Goal: Transaction & Acquisition: Purchase product/service

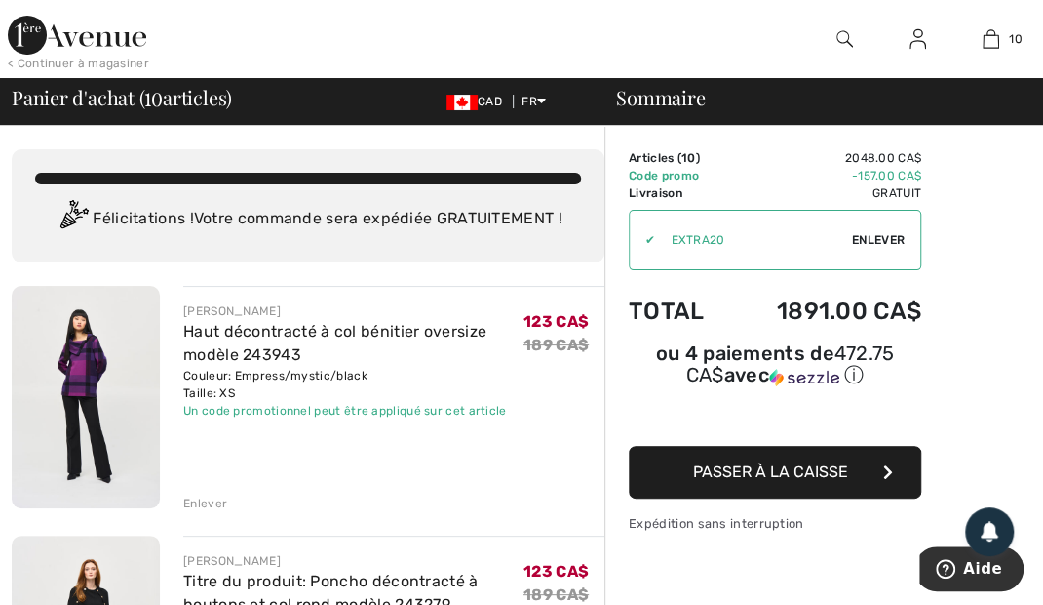
click at [835, 57] on div at bounding box center [844, 39] width 73 height 78
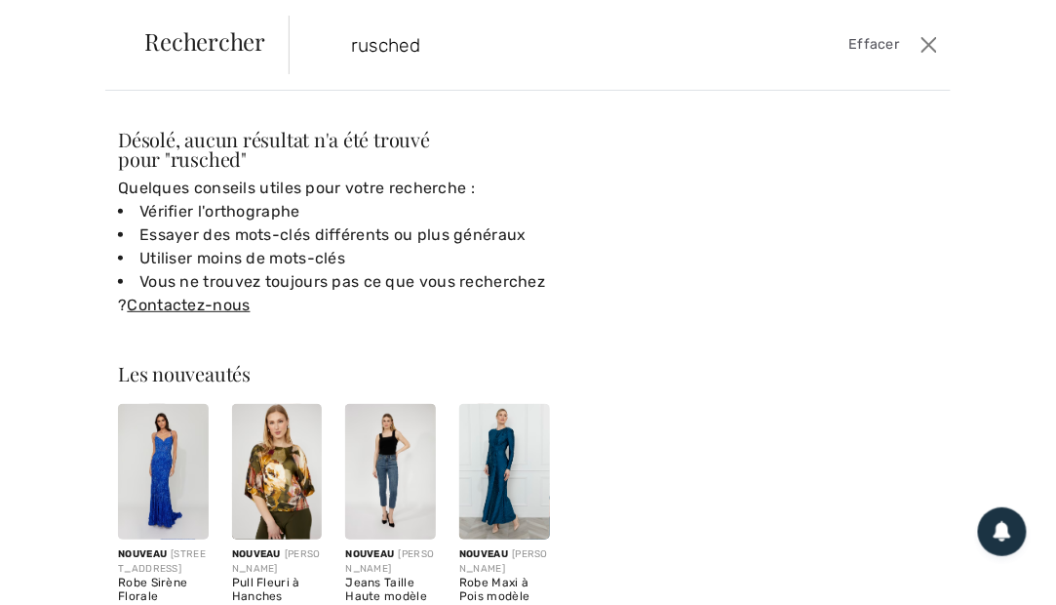
click at [378, 38] on input "rusched" at bounding box center [553, 45] width 434 height 59
click at [393, 42] on input "rusched" at bounding box center [553, 45] width 434 height 59
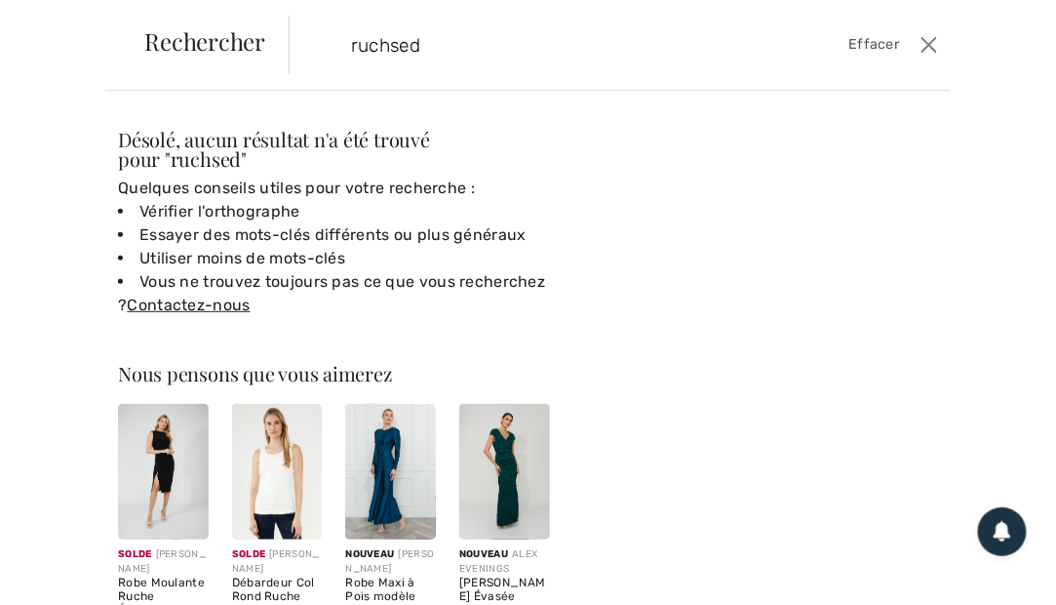
click at [495, 49] on input "ruchsed" at bounding box center [553, 45] width 434 height 59
type input "r"
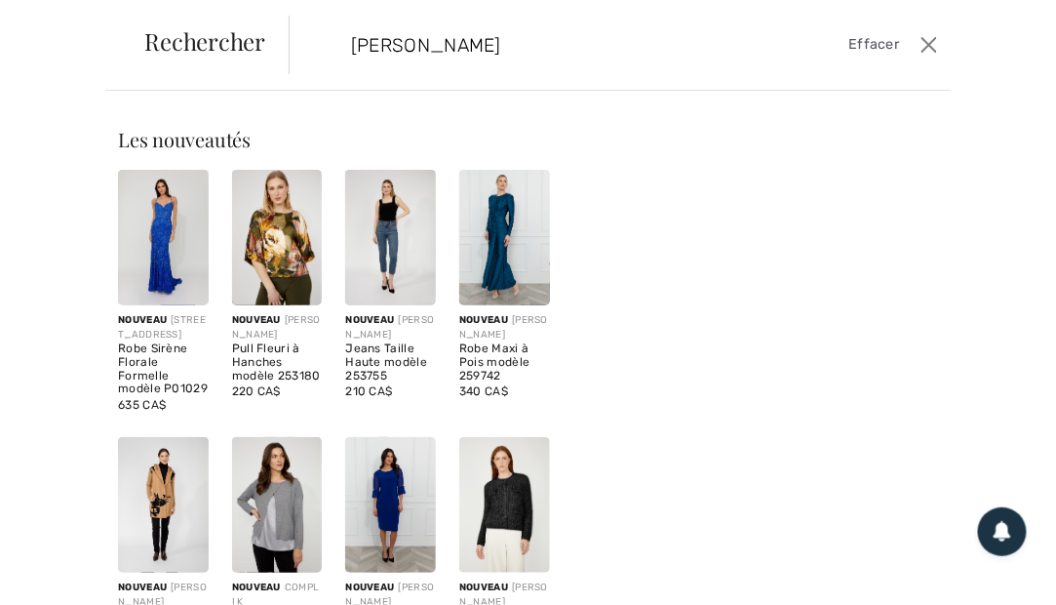
type input "froncé"
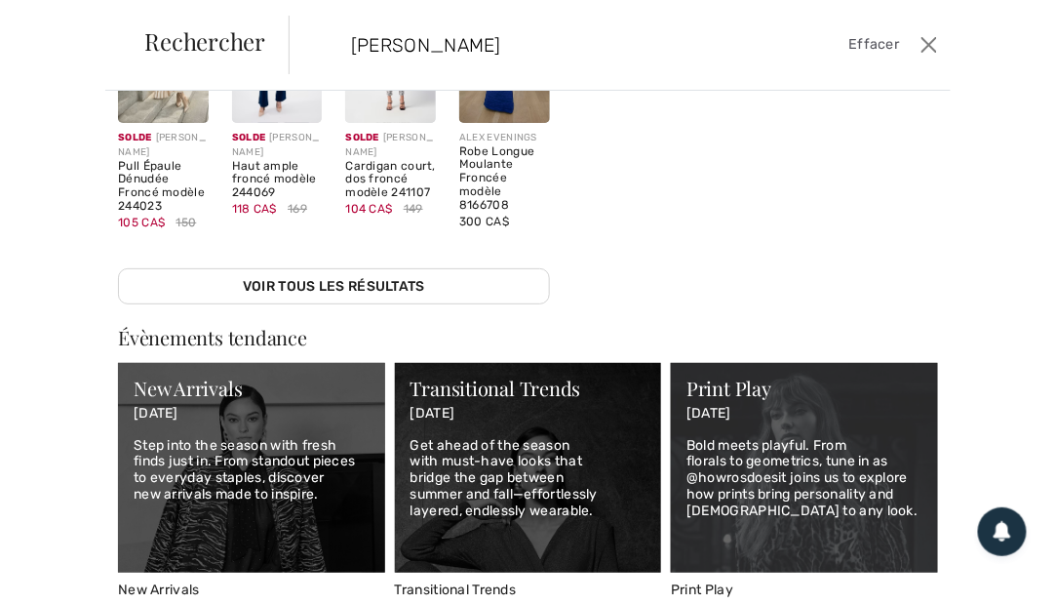
scroll to position [425, 0]
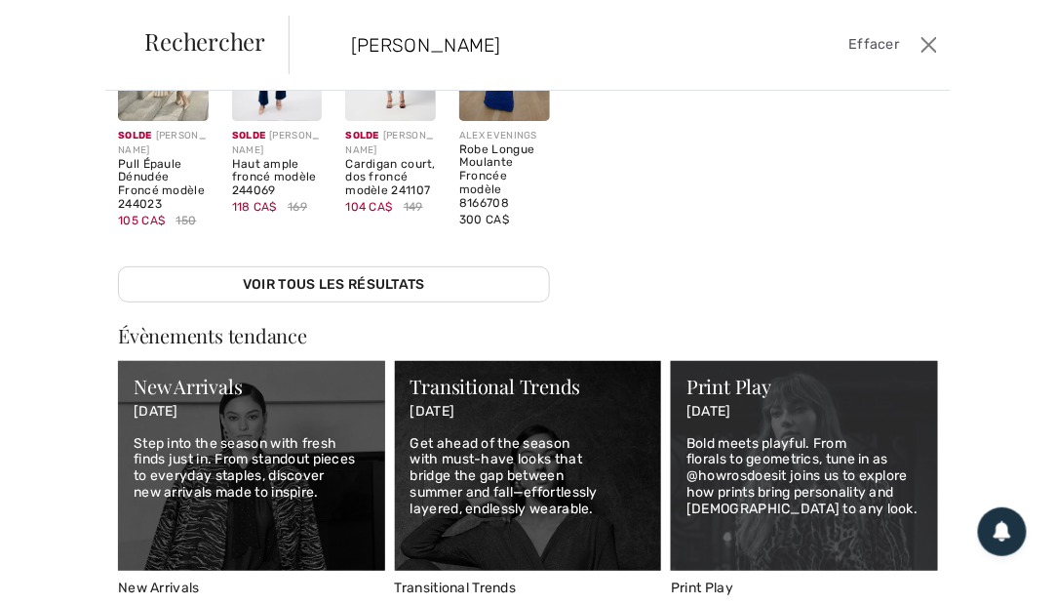
click at [275, 288] on link "Voir tous les résultats" at bounding box center [334, 284] width 432 height 36
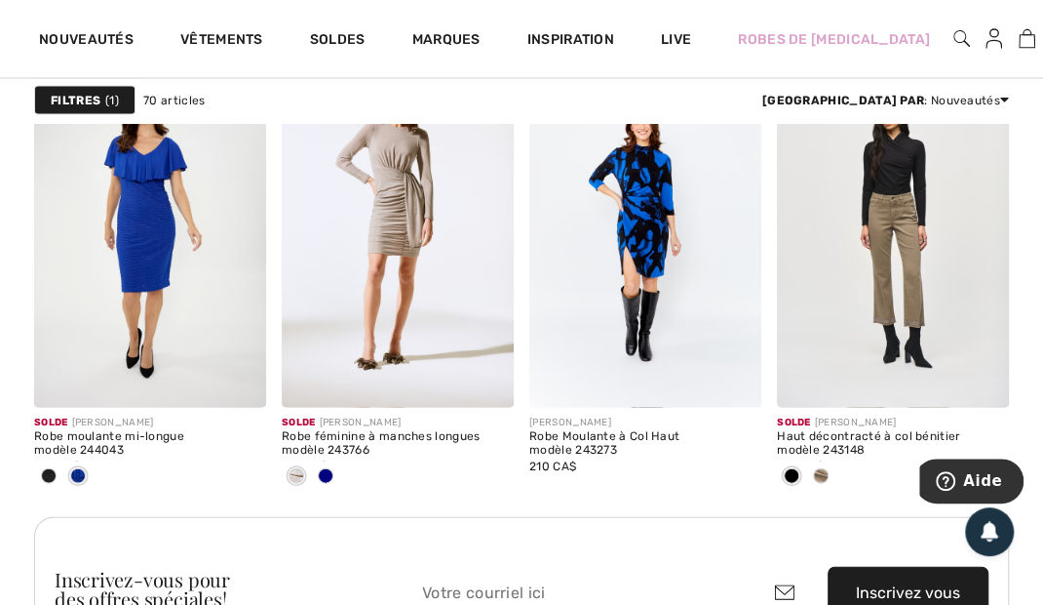
scroll to position [5240, 0]
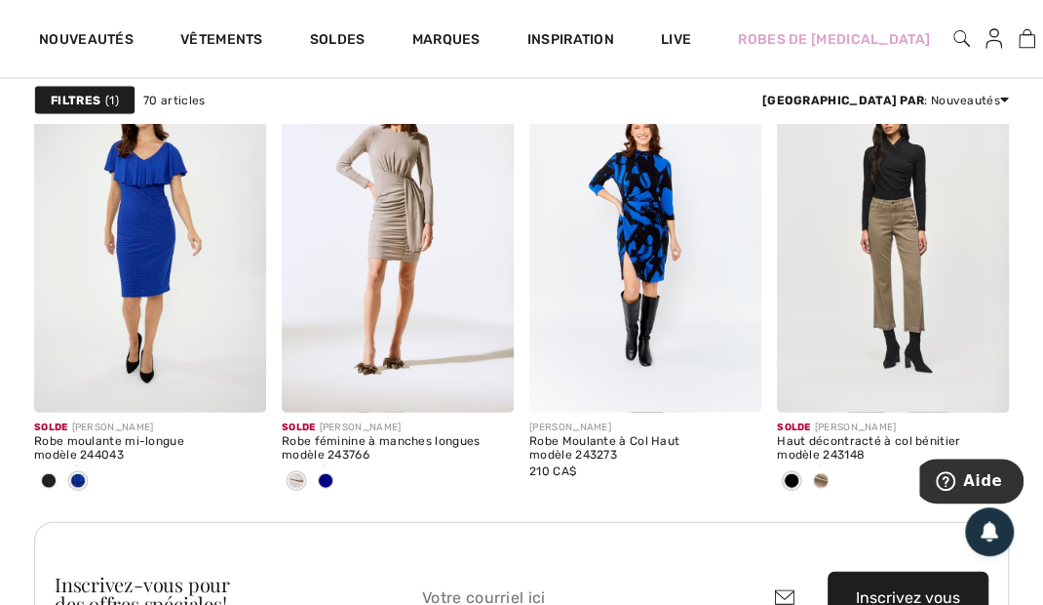
click at [823, 474] on span at bounding box center [821, 481] width 16 height 16
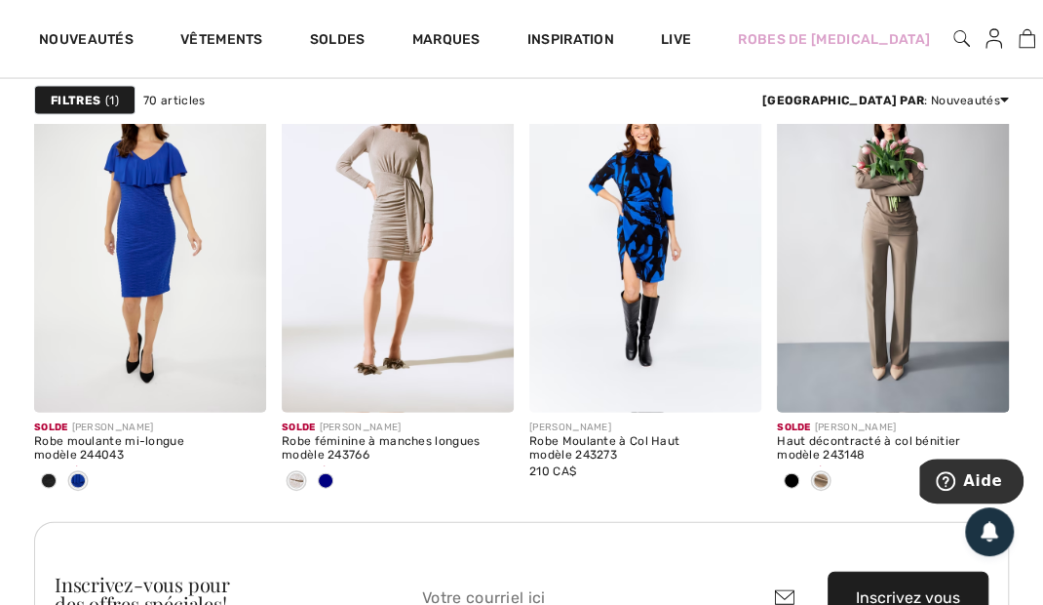
click at [987, 386] on img at bounding box center [980, 383] width 18 height 18
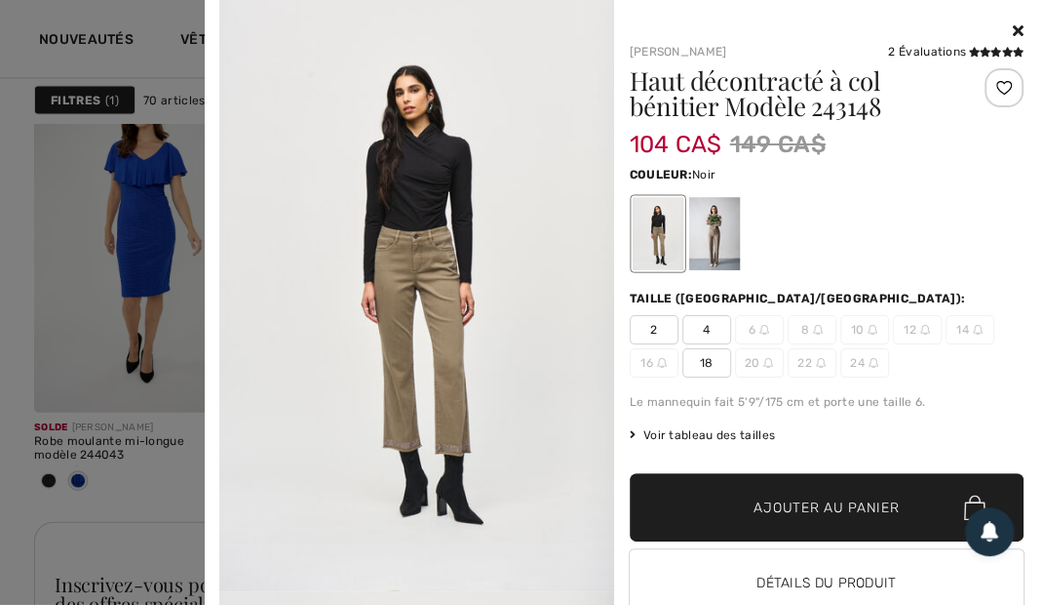
click at [700, 348] on span "18" at bounding box center [707, 362] width 49 height 29
click at [709, 514] on span "✔ Ajouté au panier Ajouter au panier" at bounding box center [827, 507] width 395 height 68
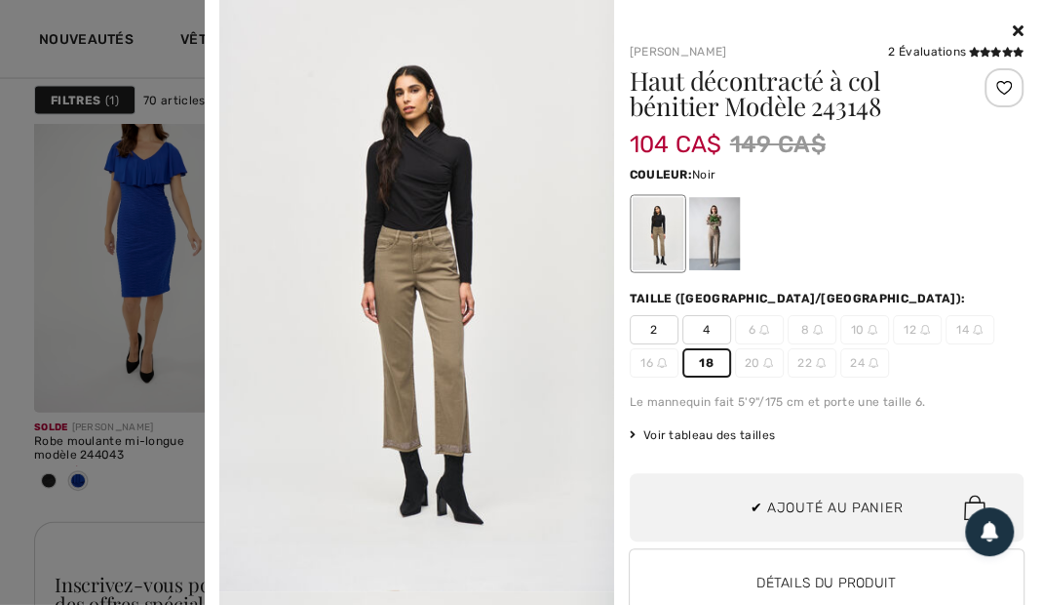
scroll to position [1425, 0]
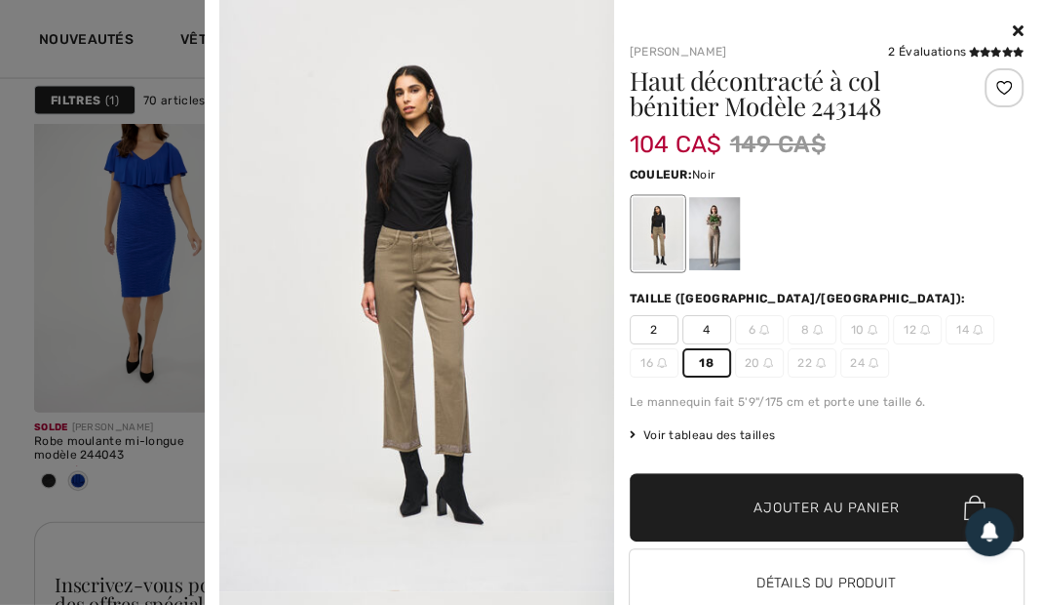
click at [709, 237] on div at bounding box center [714, 233] width 51 height 73
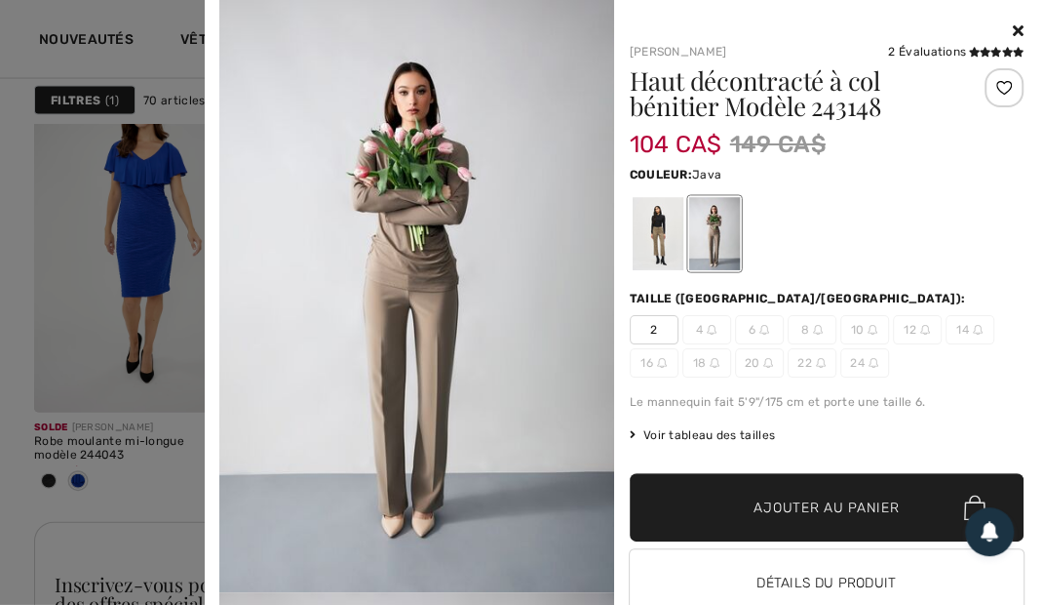
click at [640, 328] on span "2" at bounding box center [654, 329] width 49 height 29
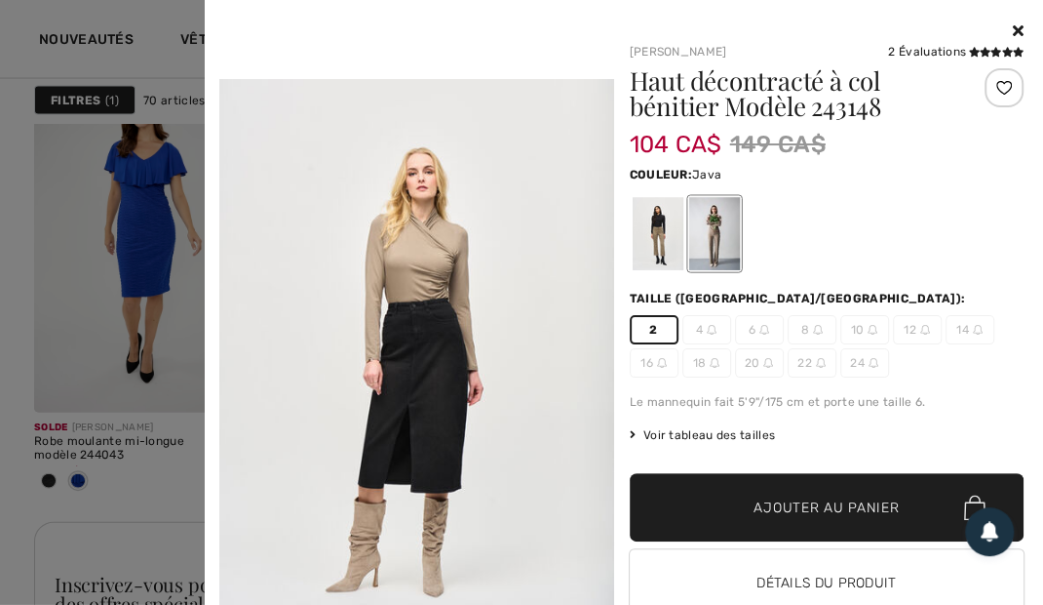
scroll to position [1307, 0]
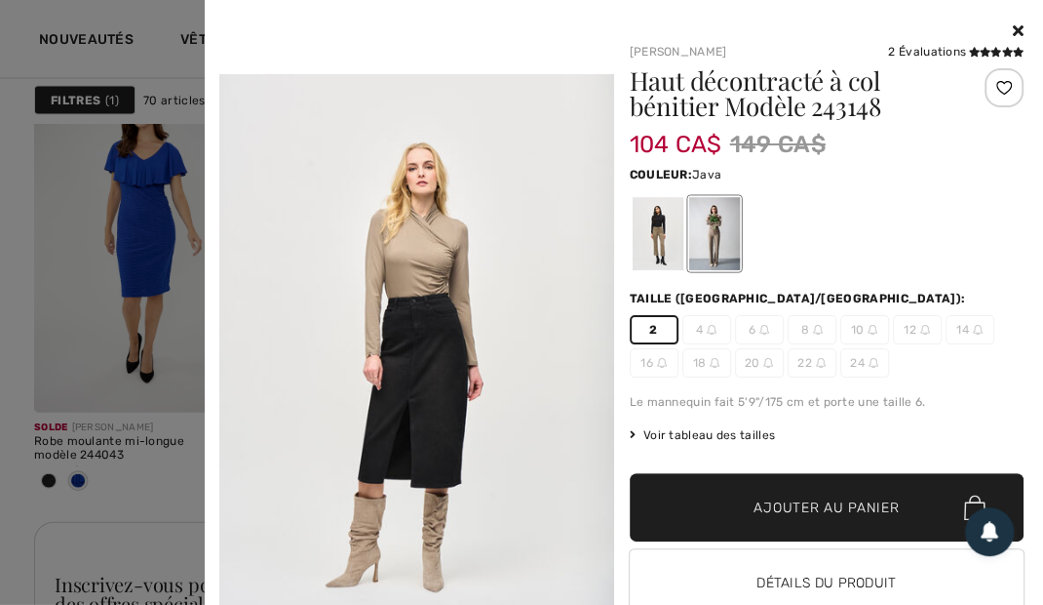
click at [1013, 25] on icon at bounding box center [1018, 30] width 11 height 16
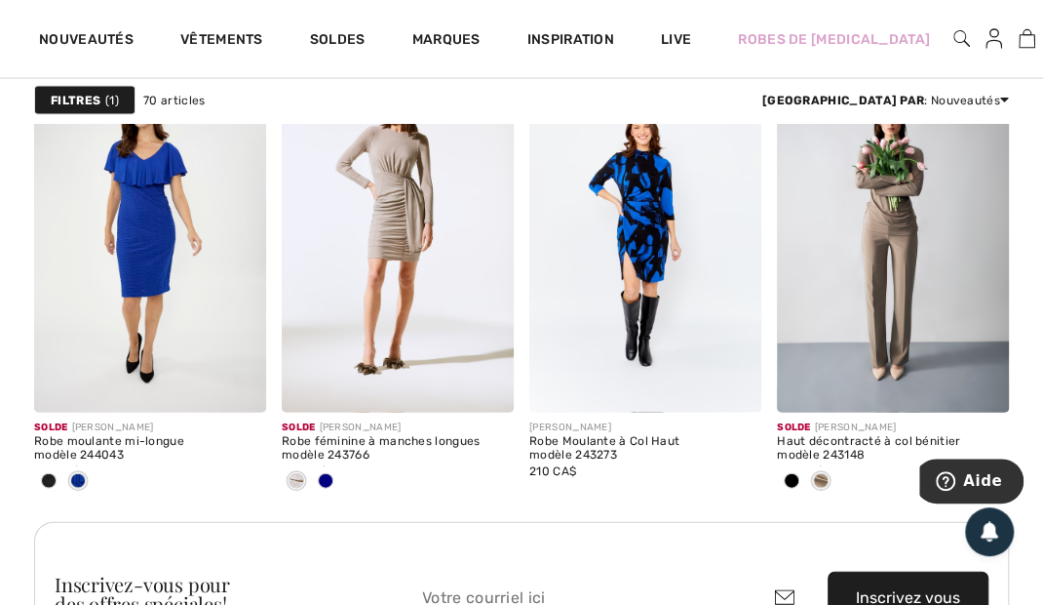
click at [343, 467] on div at bounding box center [398, 482] width 232 height 32
click at [333, 472] on div at bounding box center [325, 482] width 29 height 32
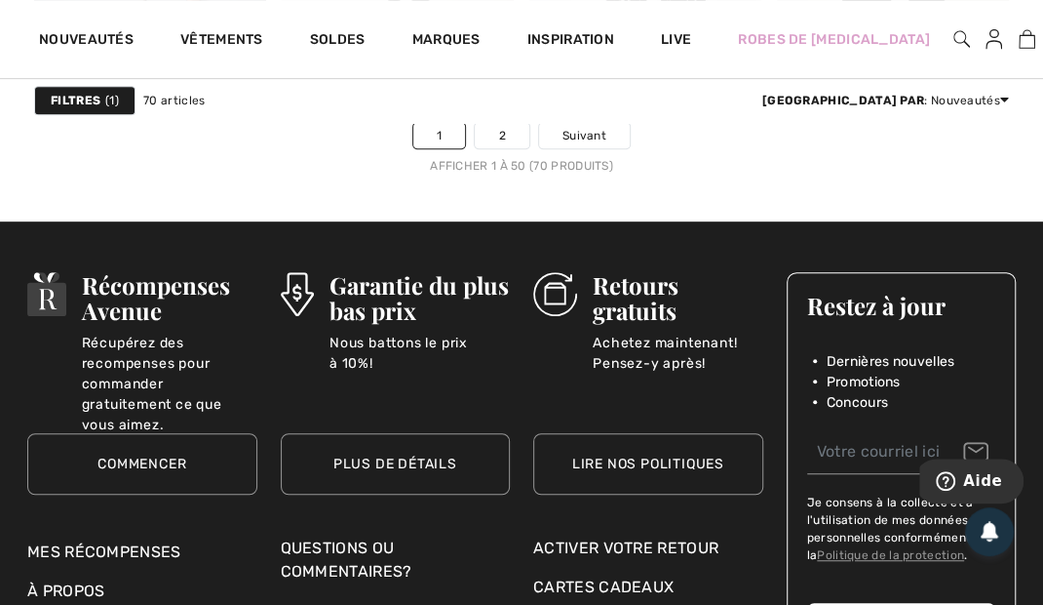
scroll to position [7225, 0]
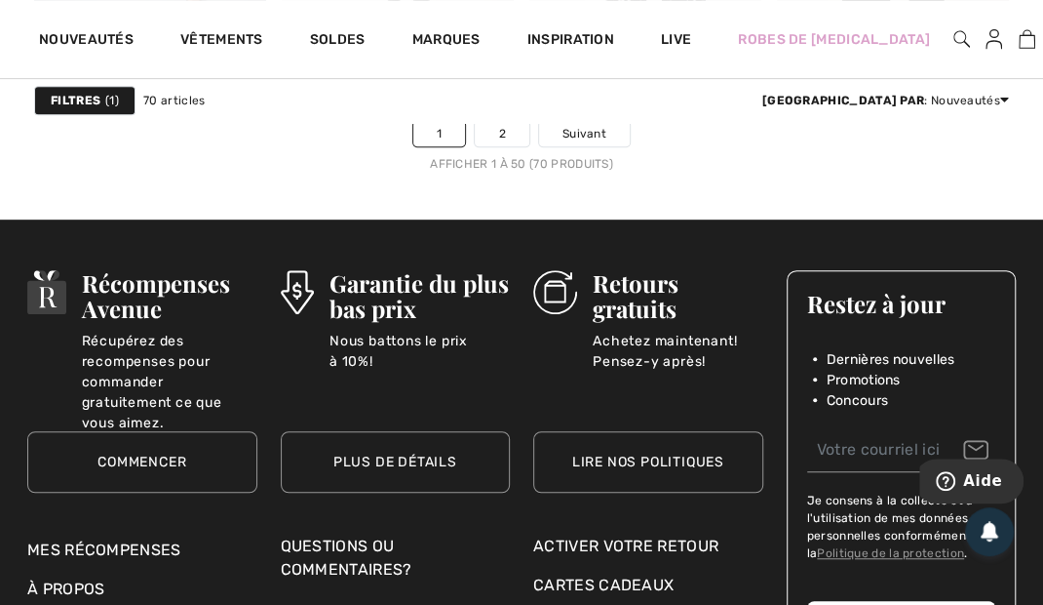
click at [594, 122] on div "Filtres 1 70 articles Trier par : Nouveautés Prix: décroissant Prix: croissant …" at bounding box center [521, 100] width 975 height 45
click at [594, 129] on span "Suivant" at bounding box center [585, 134] width 44 height 18
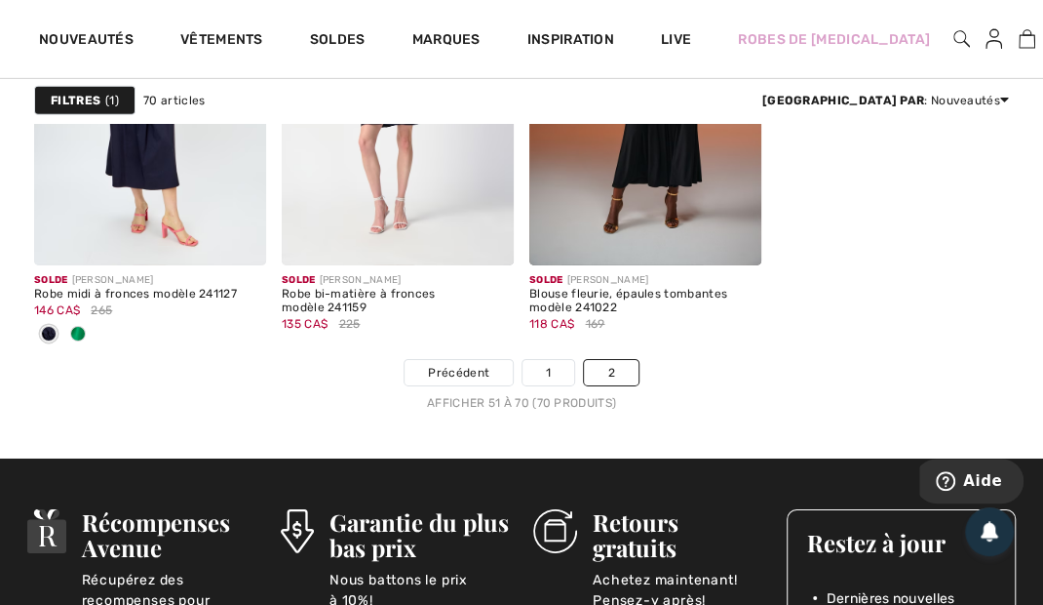
scroll to position [2895, 0]
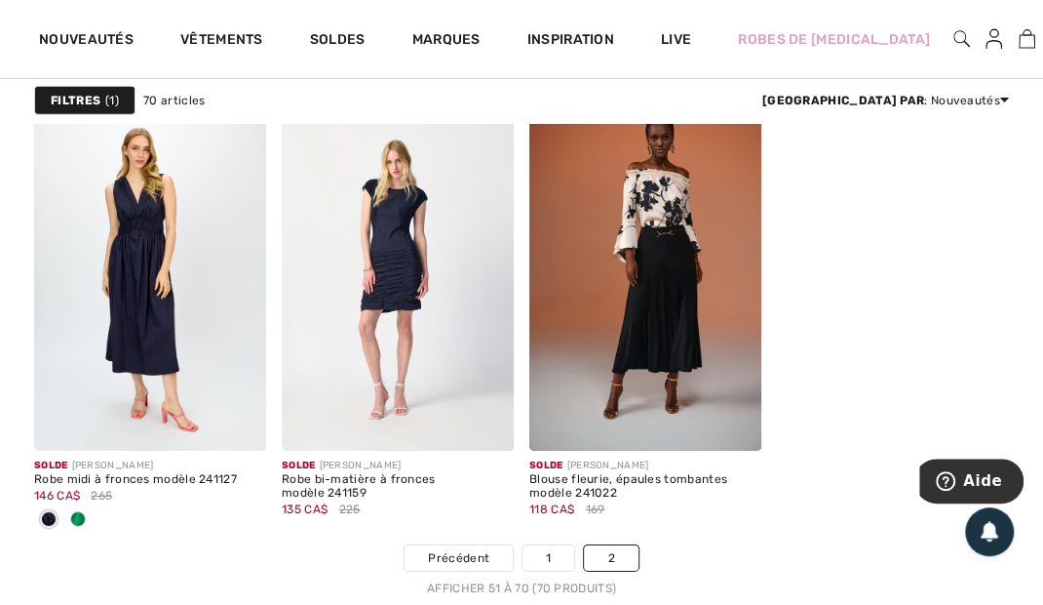
click at [954, 40] on img at bounding box center [962, 38] width 17 height 23
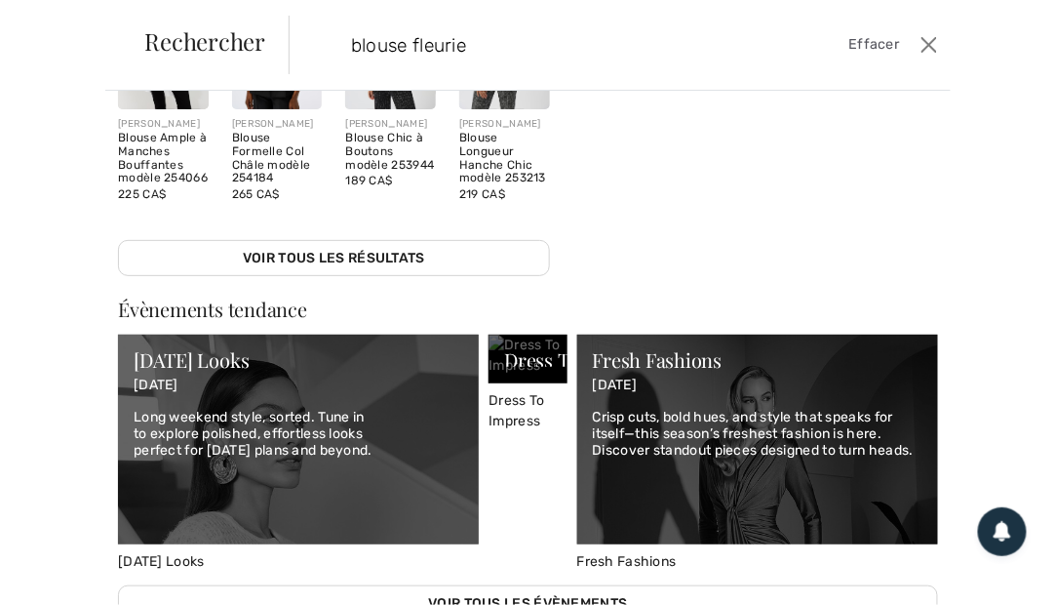
scroll to position [550, 0]
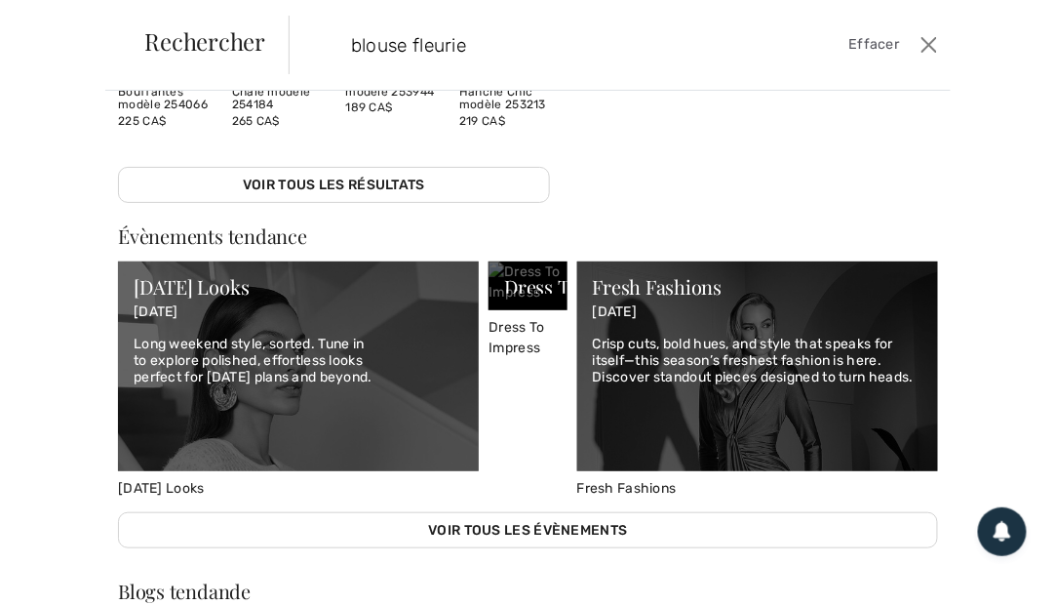
type input "blouse fleurie"
click at [279, 193] on link "Voir tous les résultats" at bounding box center [334, 185] width 432 height 36
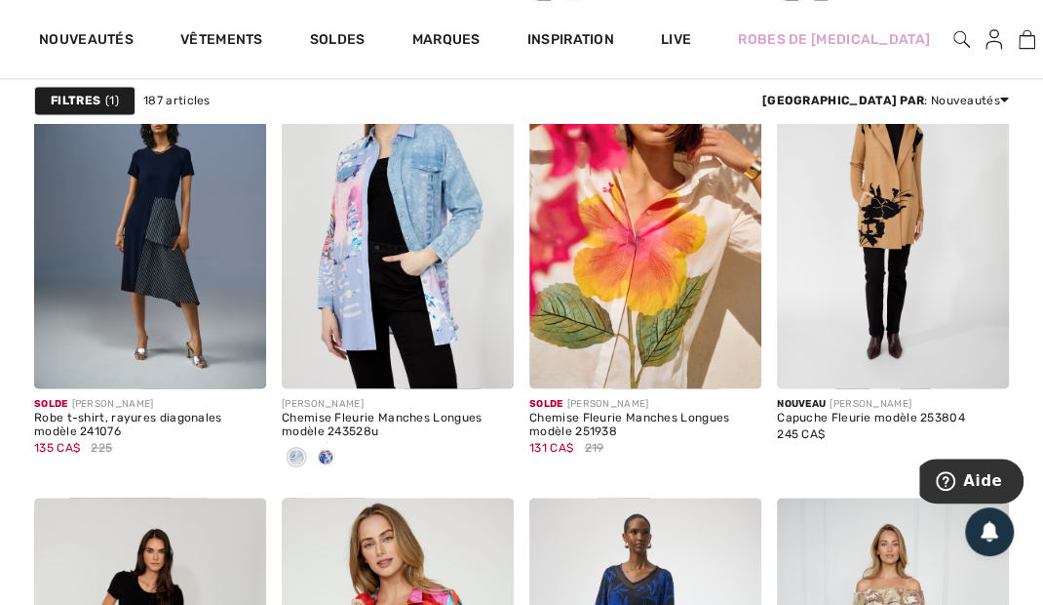
scroll to position [4807, 0]
click at [315, 456] on div at bounding box center [325, 458] width 29 height 32
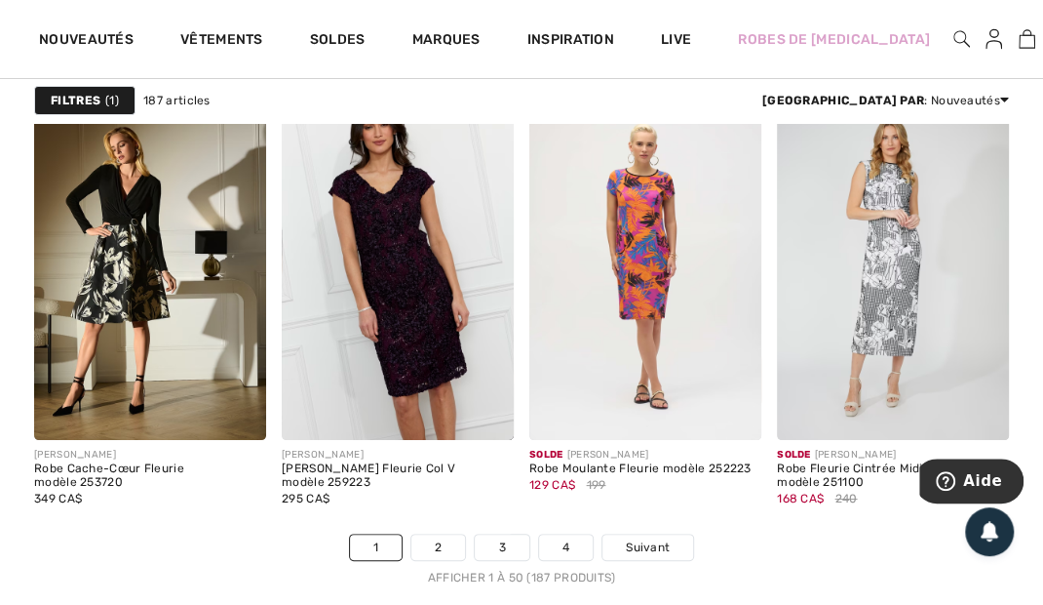
scroll to position [6818, 0]
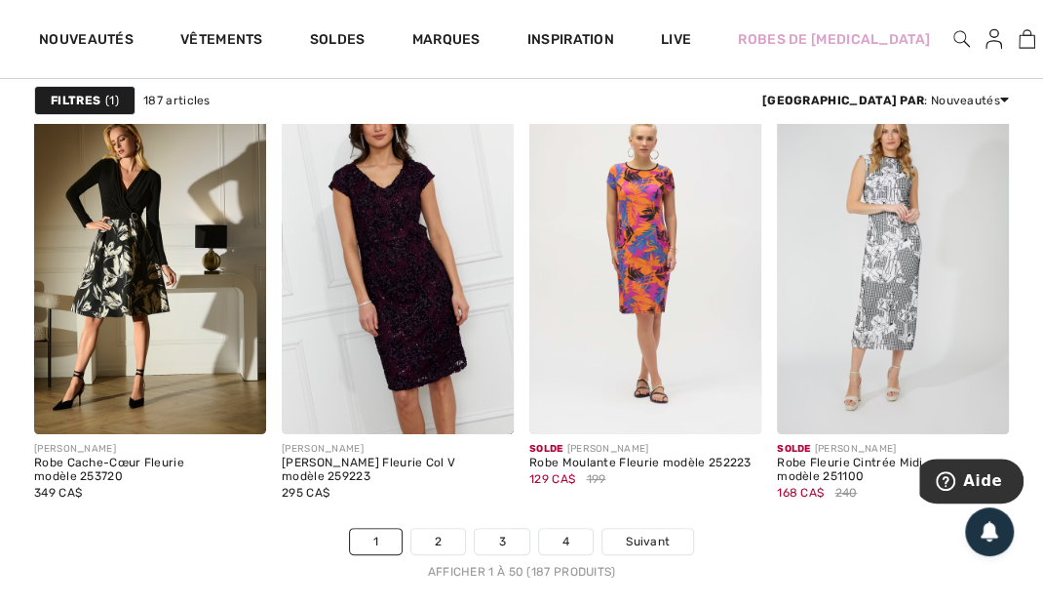
click at [648, 542] on span "Suivant" at bounding box center [648, 541] width 44 height 18
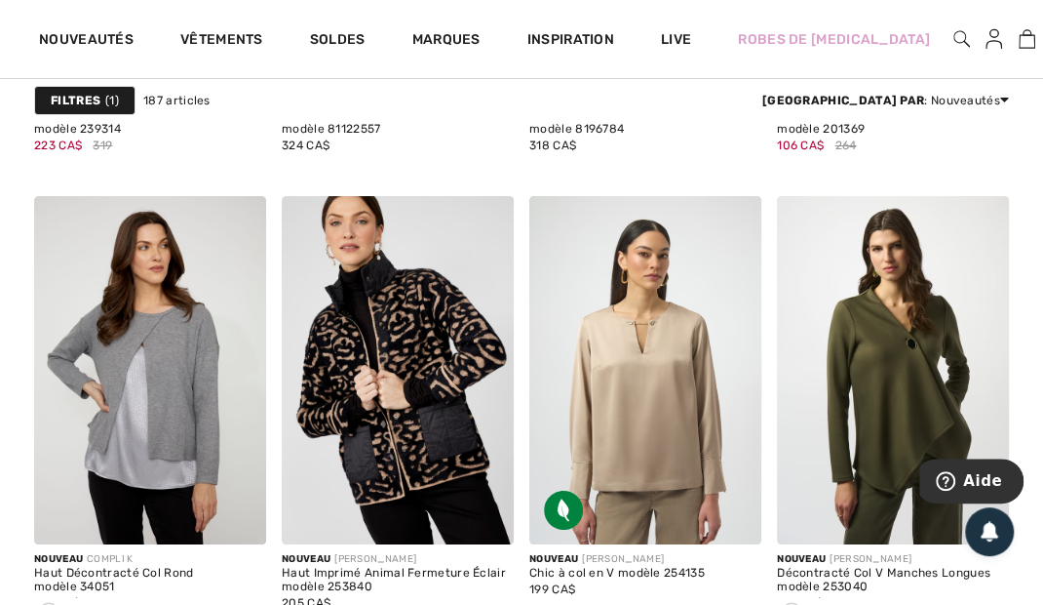
scroll to position [6713, 0]
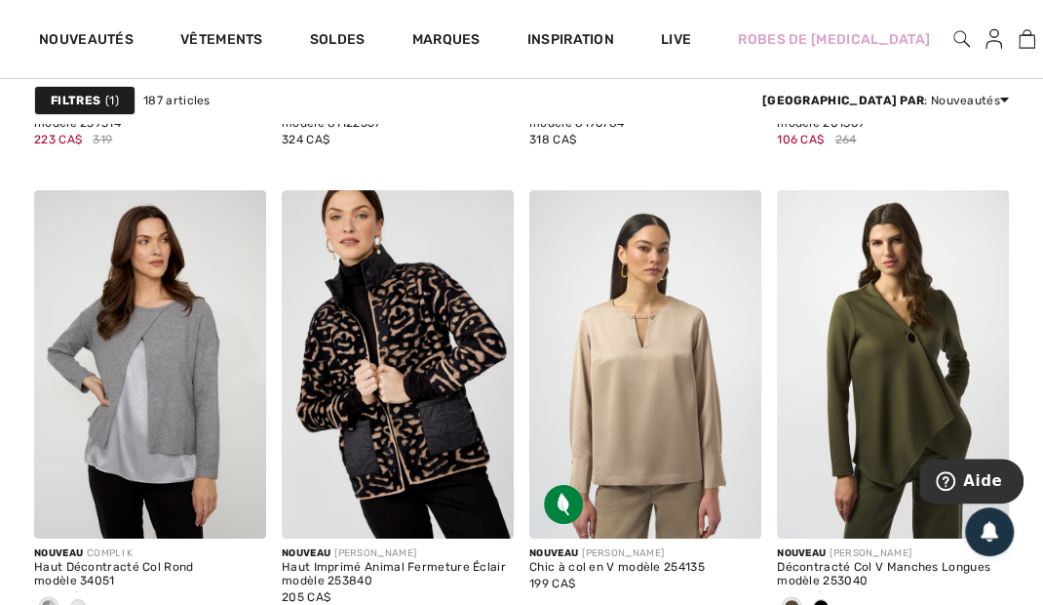
click at [88, 592] on div at bounding box center [77, 608] width 29 height 32
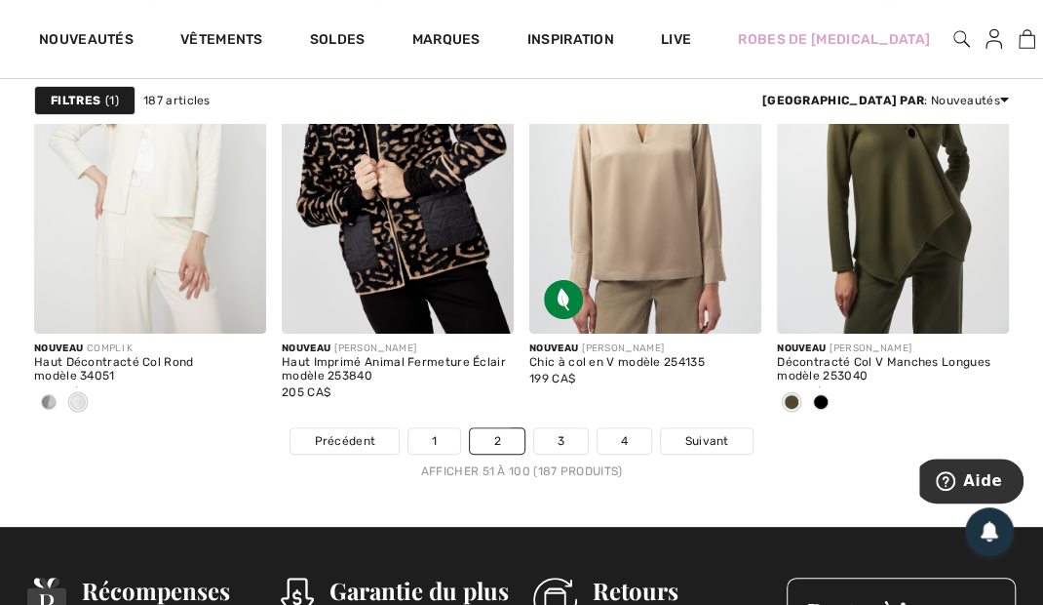
scroll to position [6929, 0]
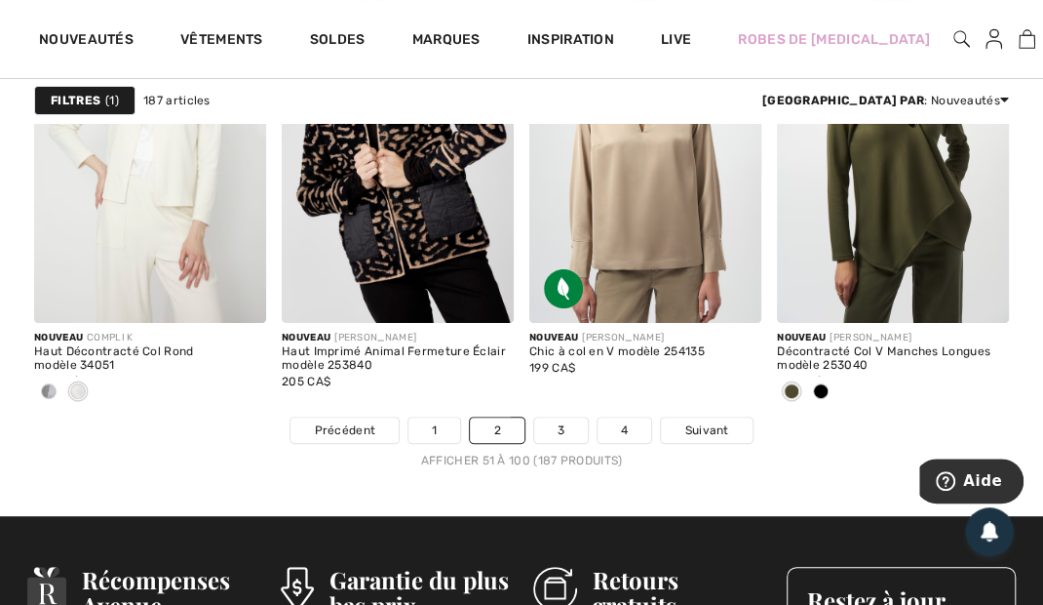
click at [565, 423] on link "3" at bounding box center [561, 429] width 54 height 25
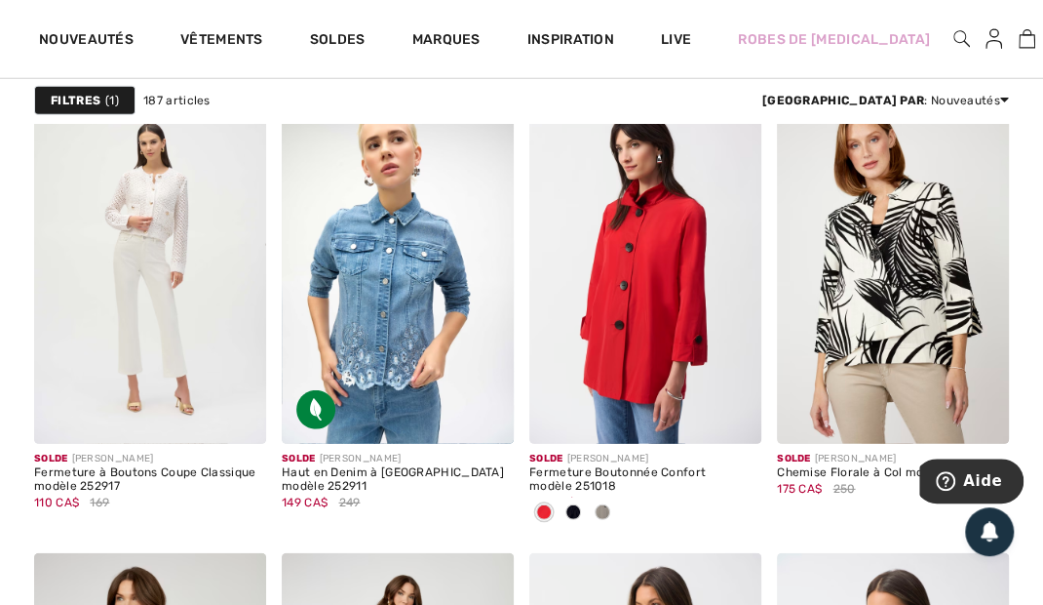
scroll to position [5895, 0]
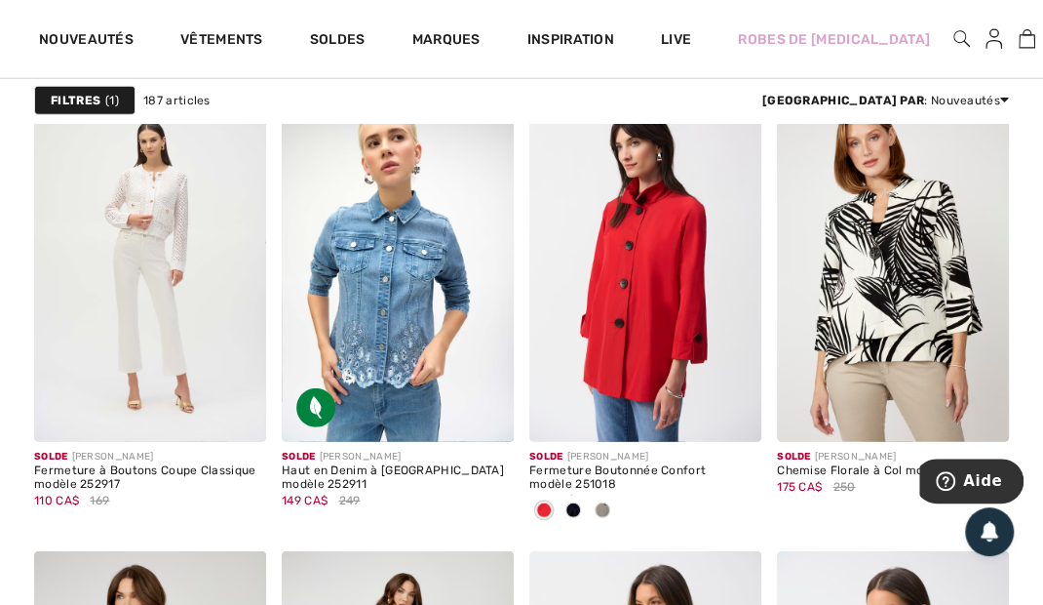
click at [604, 508] on span at bounding box center [603, 510] width 16 height 16
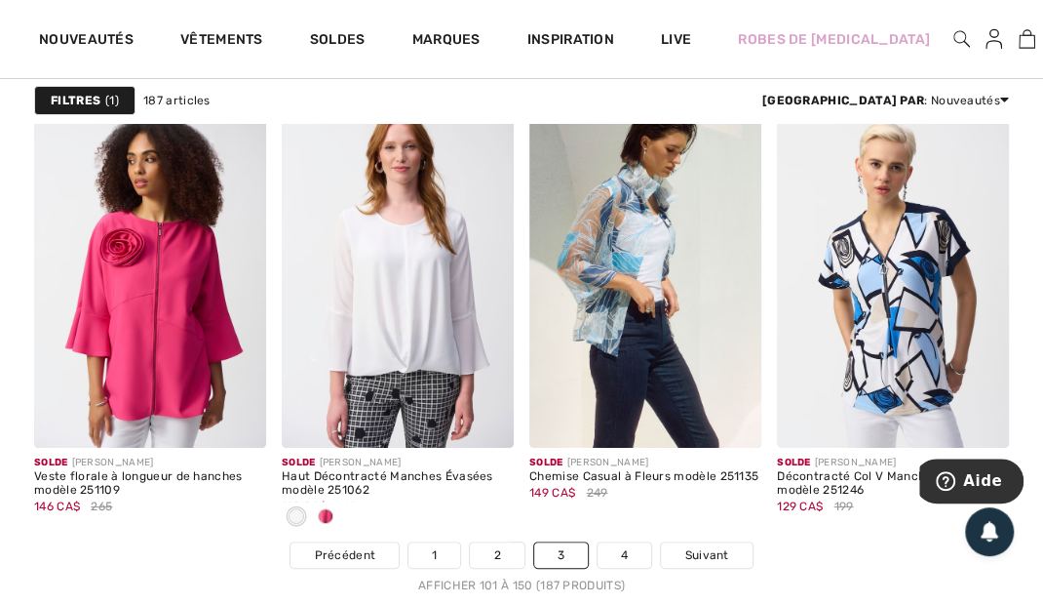
scroll to position [6827, 0]
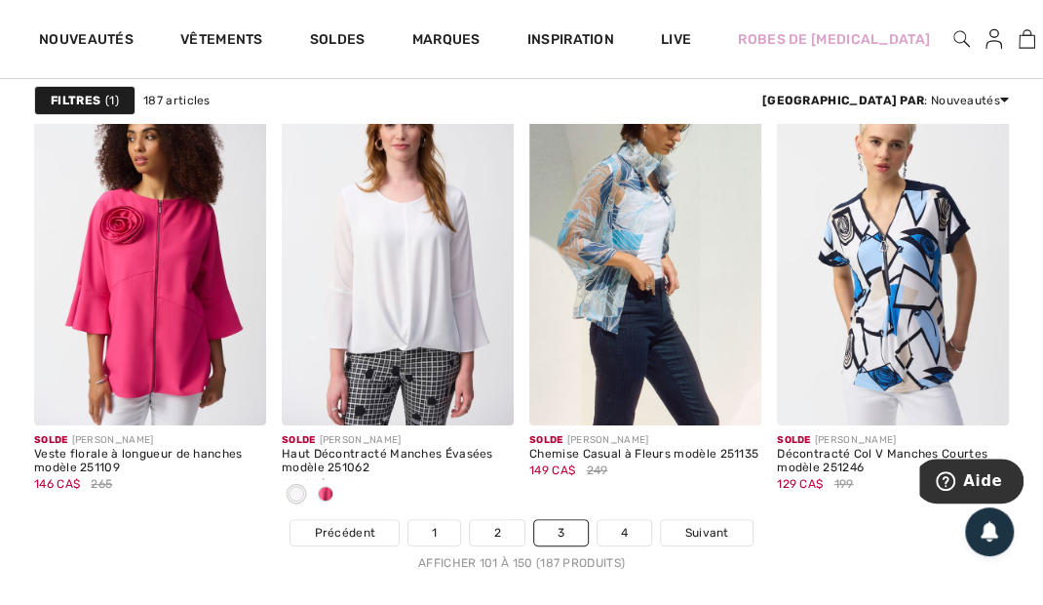
click at [700, 527] on span "Suivant" at bounding box center [707, 533] width 44 height 18
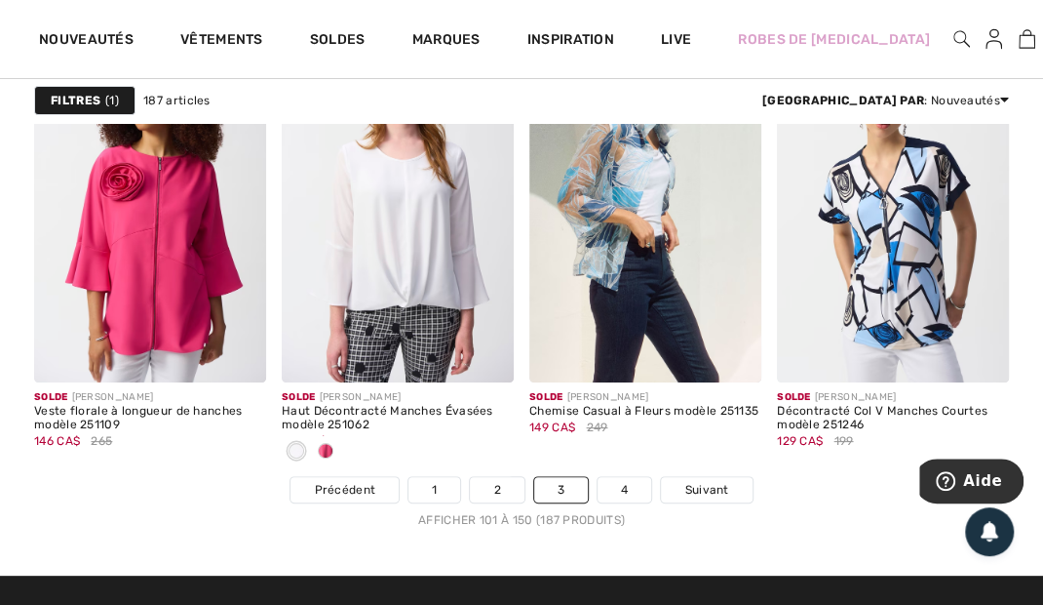
scroll to position [6872, 0]
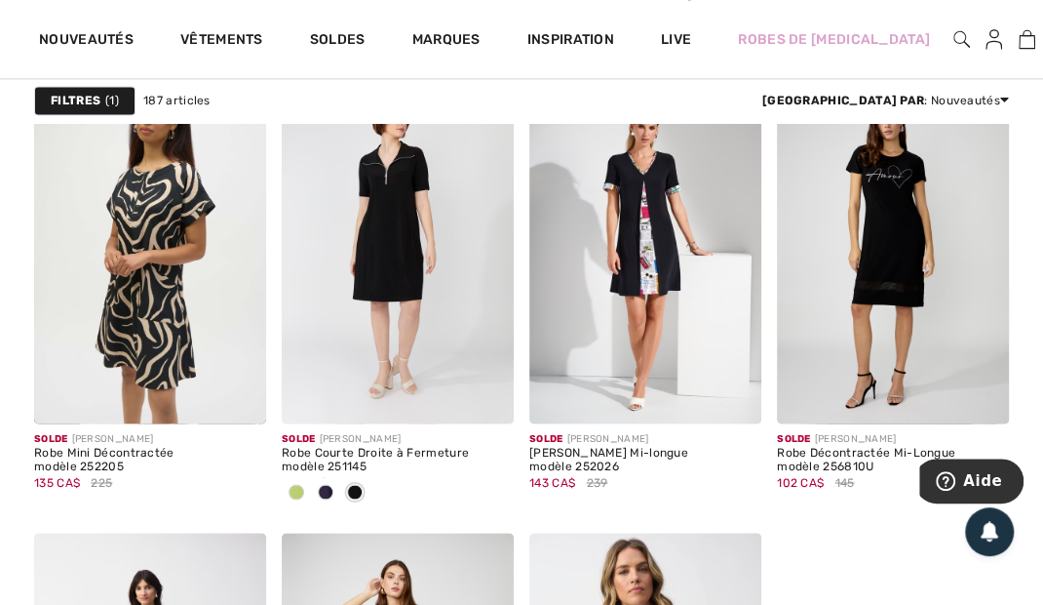
scroll to position [4769, 0]
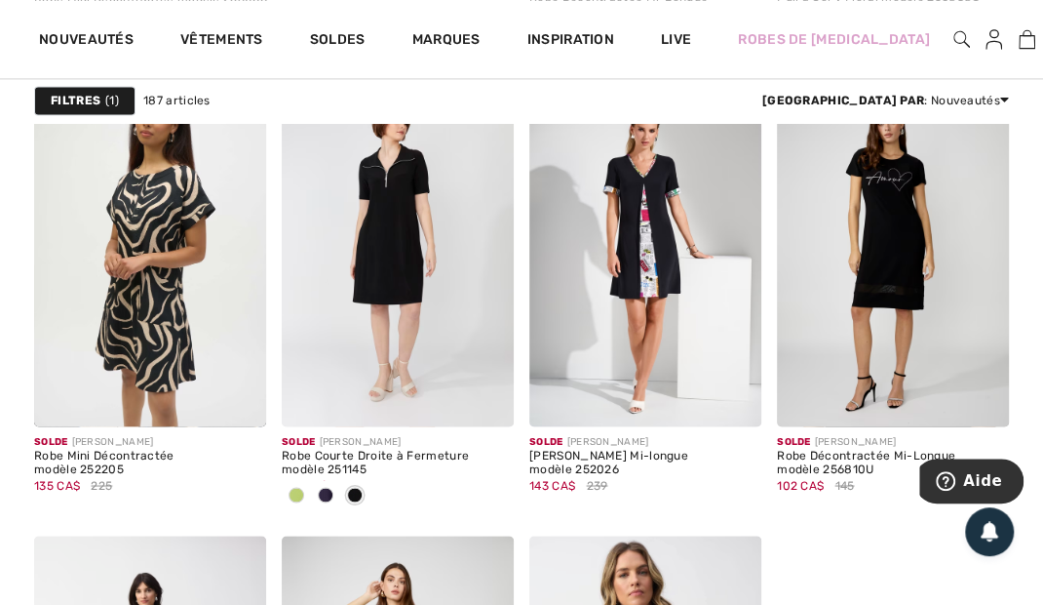
click at [877, 289] on img at bounding box center [893, 252] width 232 height 348
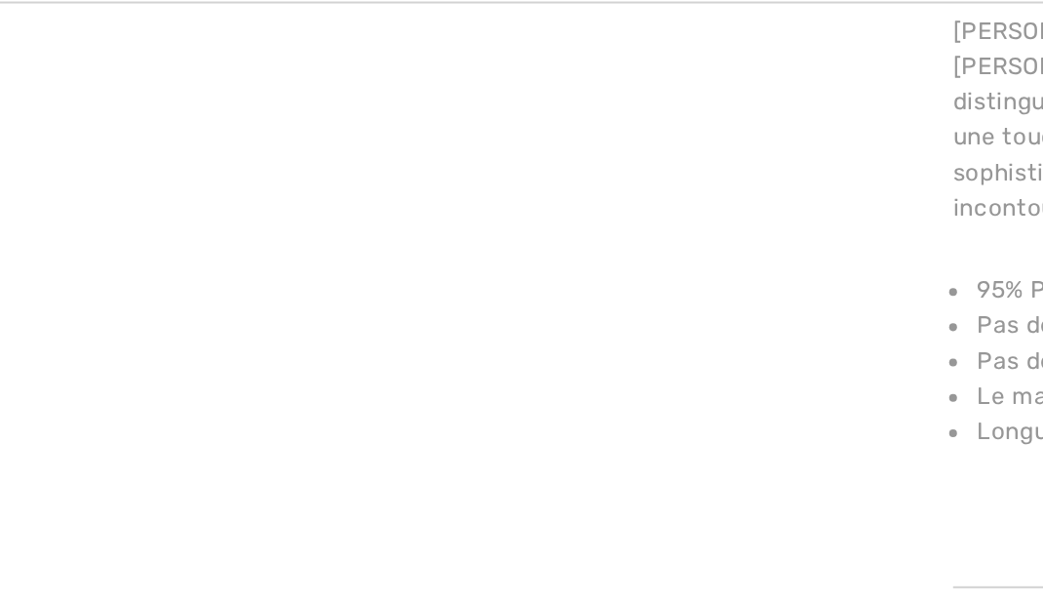
scroll to position [853, 0]
